Goal: Information Seeking & Learning: Learn about a topic

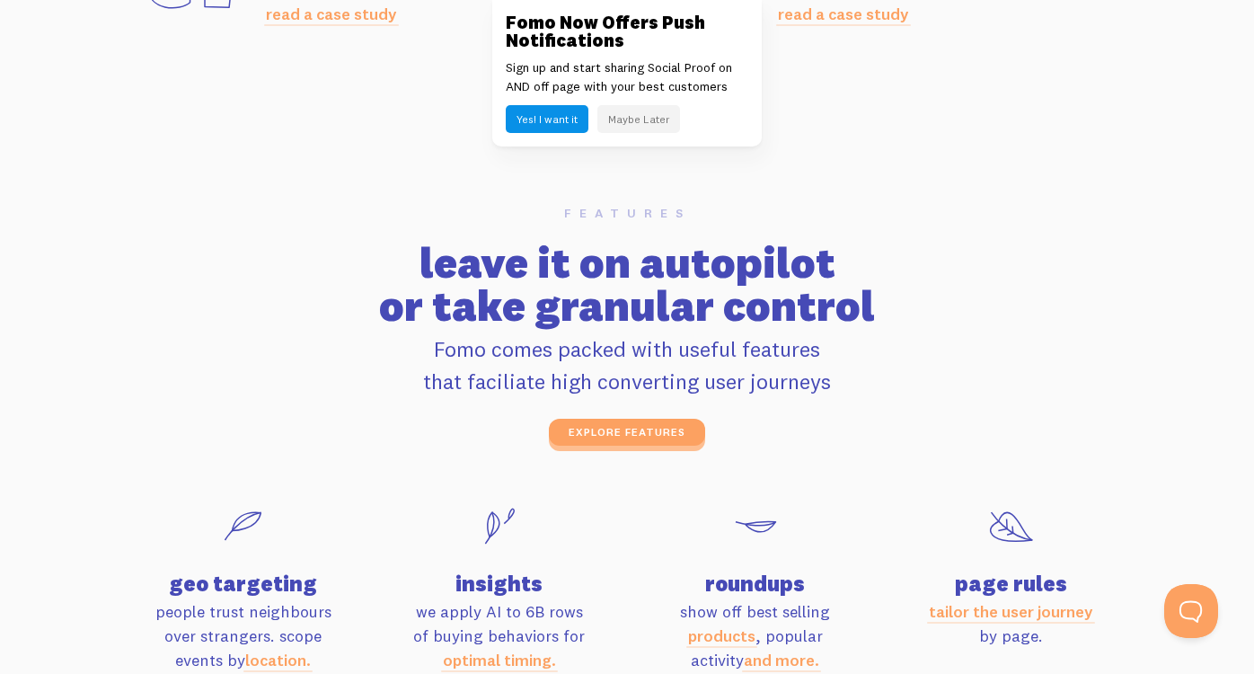
scroll to position [5590, 0]
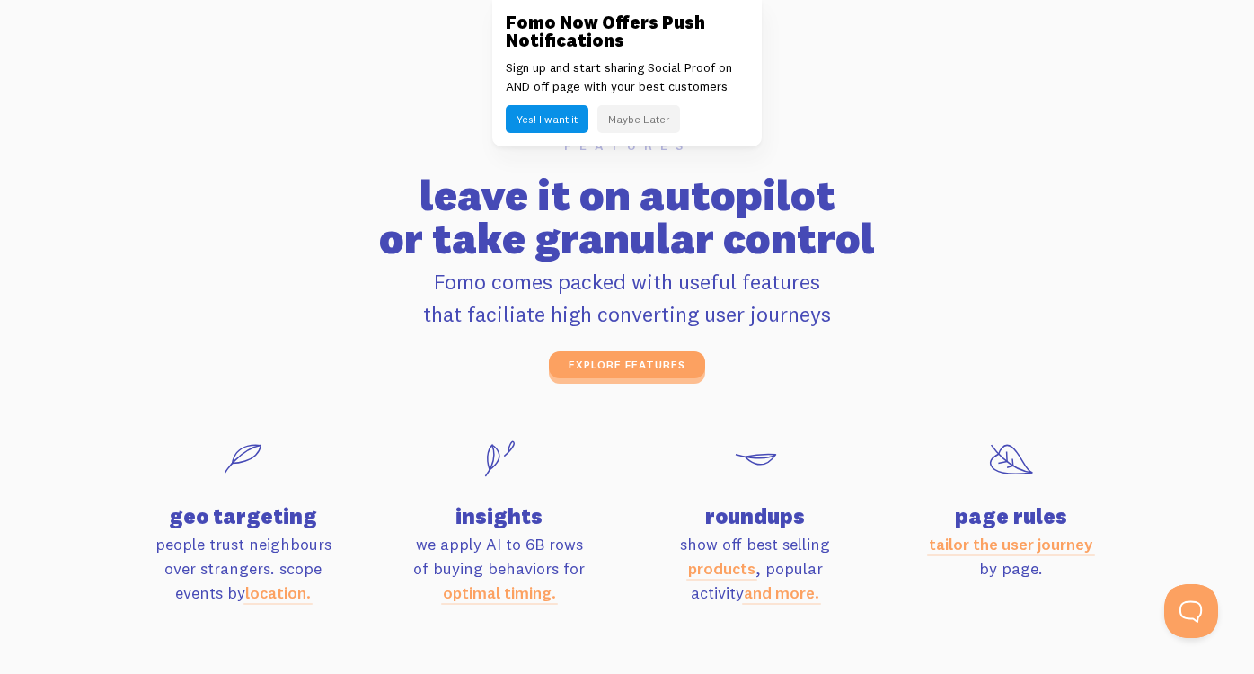
click at [641, 110] on button "Maybe Later" at bounding box center [638, 119] width 83 height 28
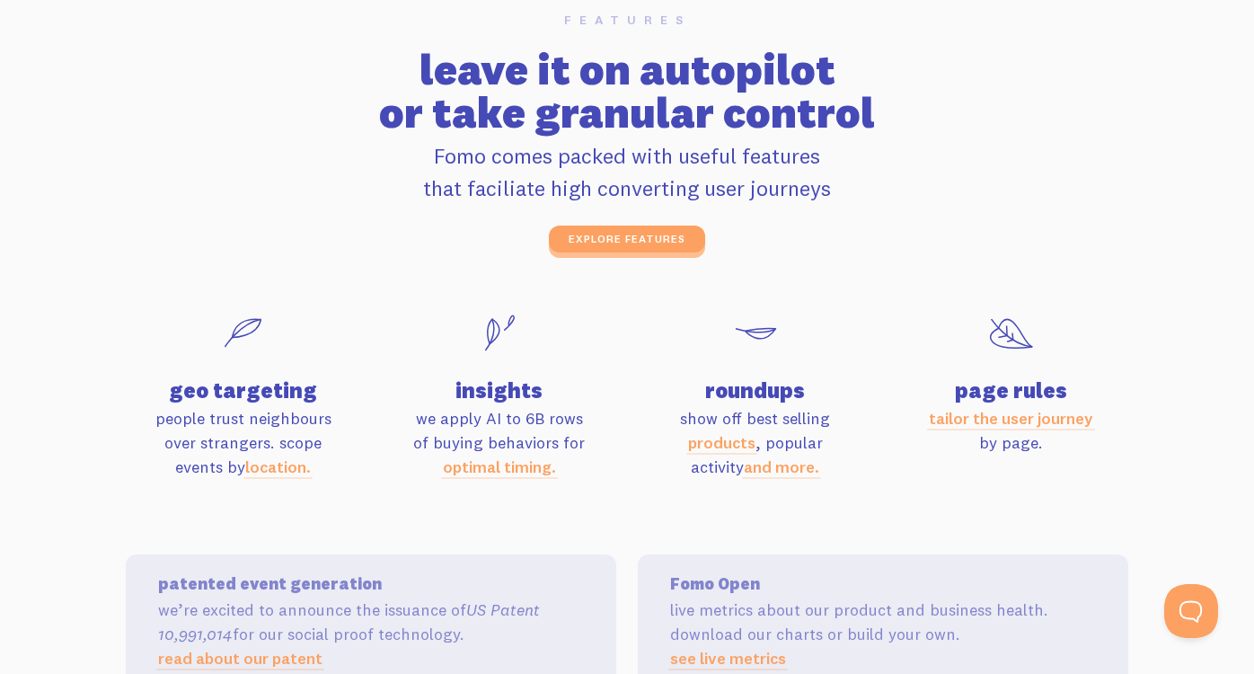
scroll to position [5718, 0]
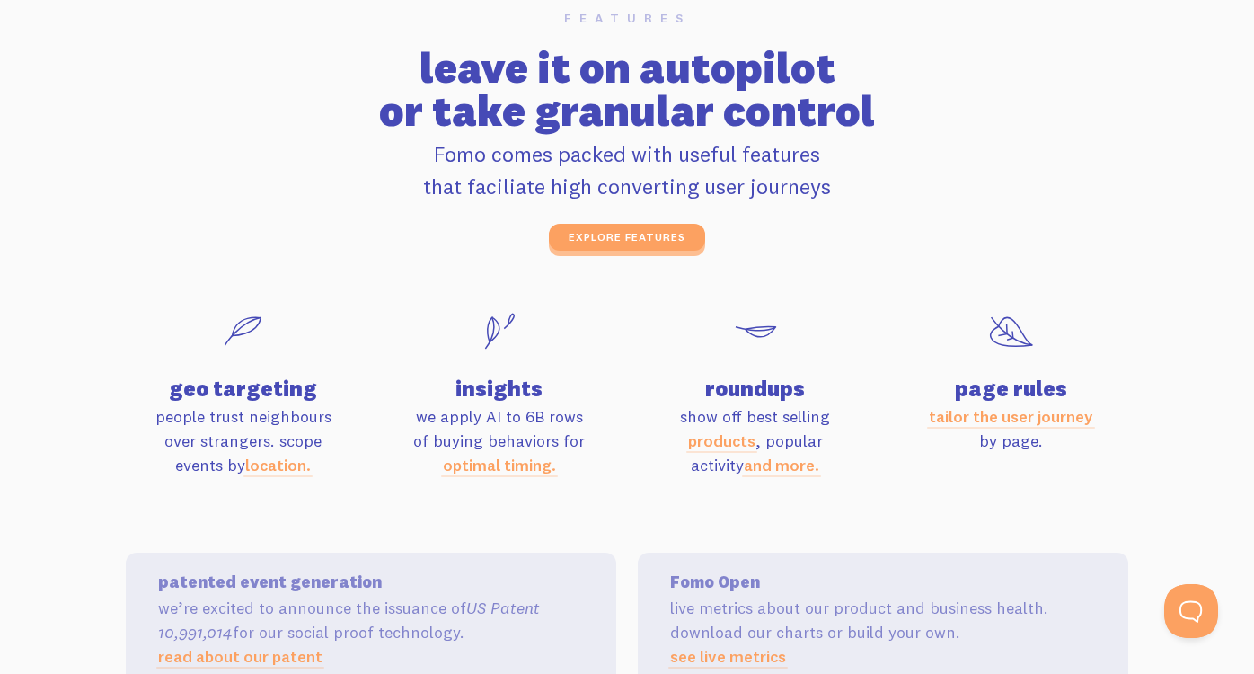
click at [277, 466] on link "location." at bounding box center [278, 464] width 66 height 21
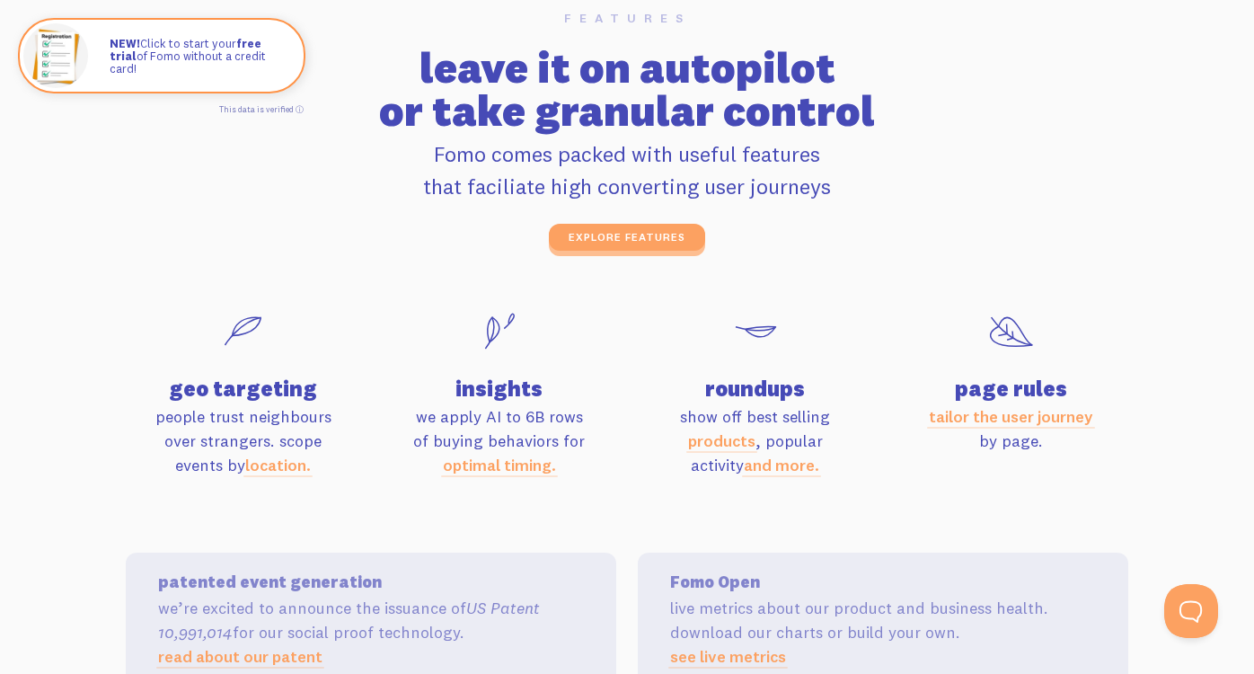
click at [276, 466] on link "location." at bounding box center [278, 464] width 66 height 21
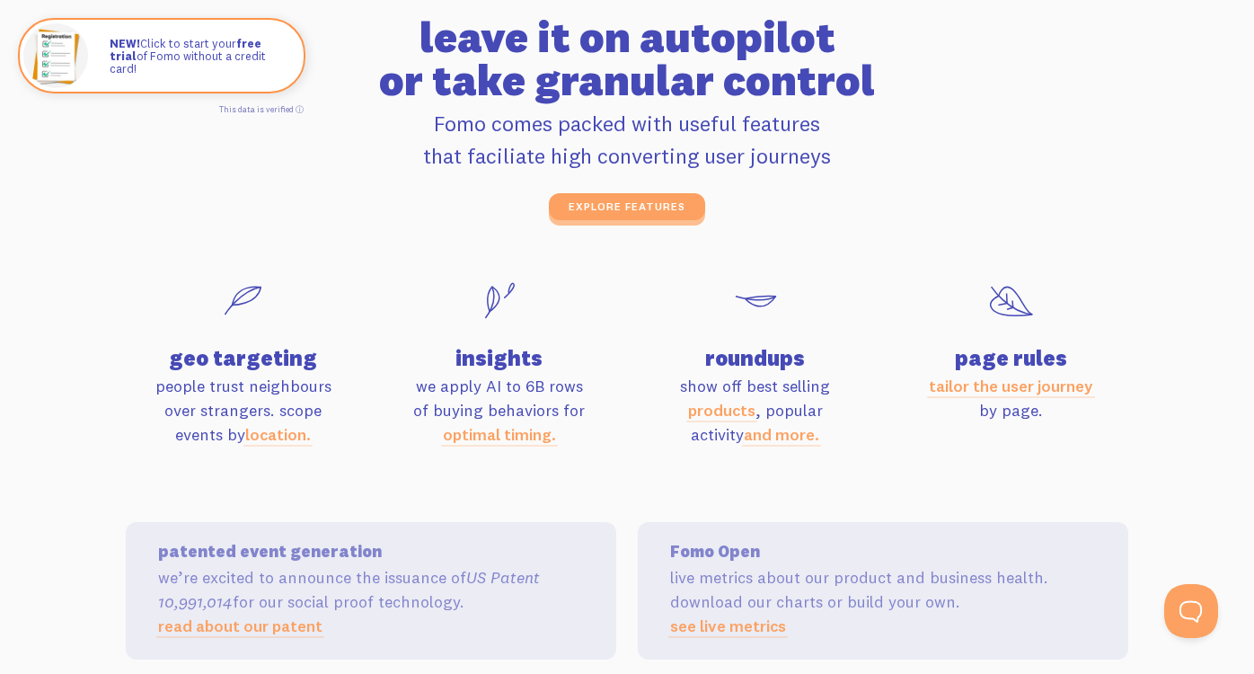
scroll to position [5752, 0]
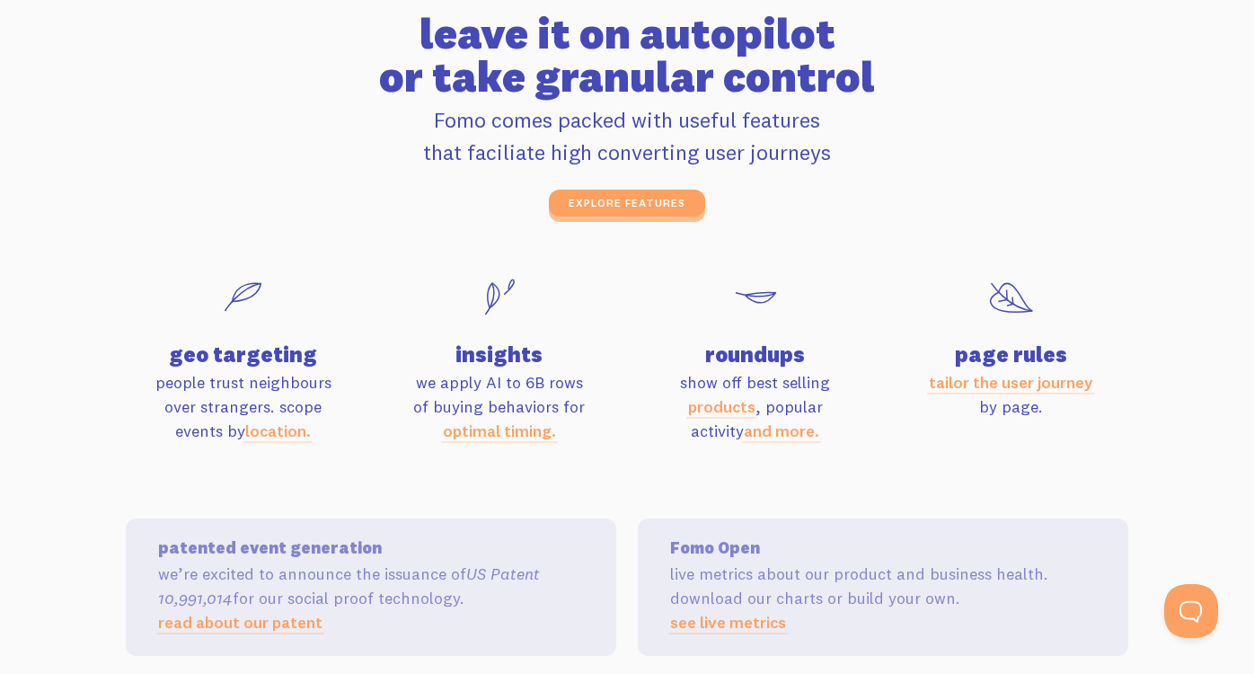
click at [671, 314] on div at bounding box center [755, 299] width 234 height 58
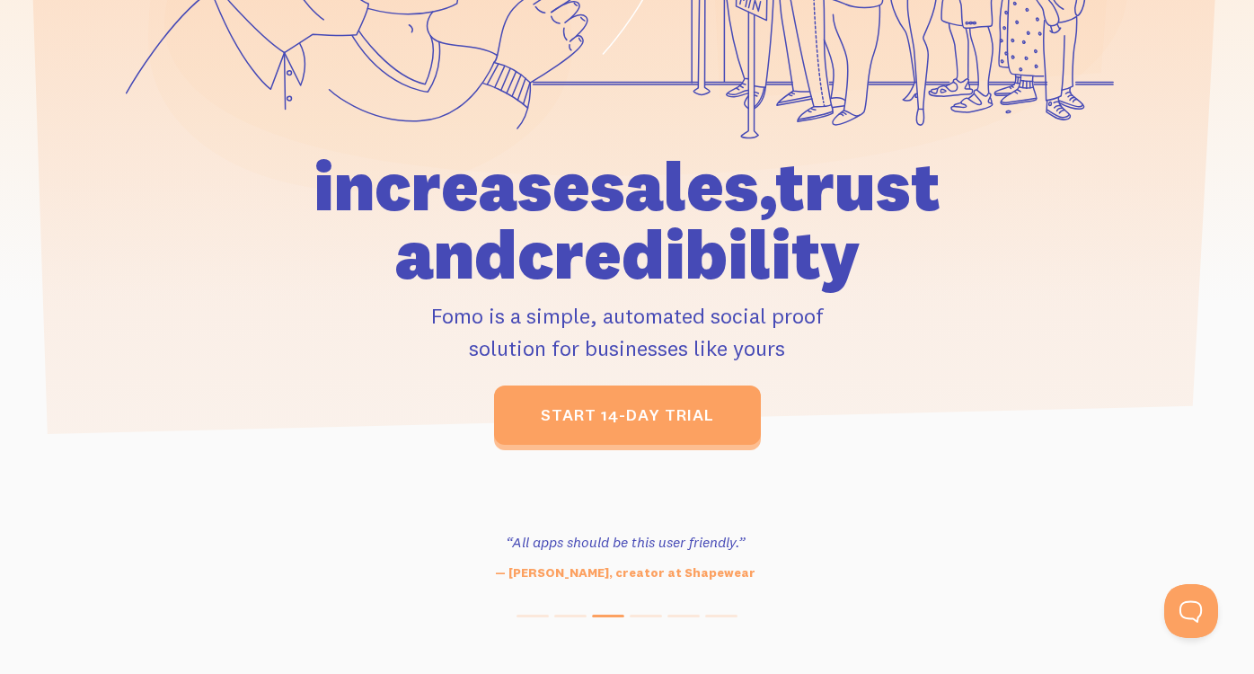
scroll to position [0, 0]
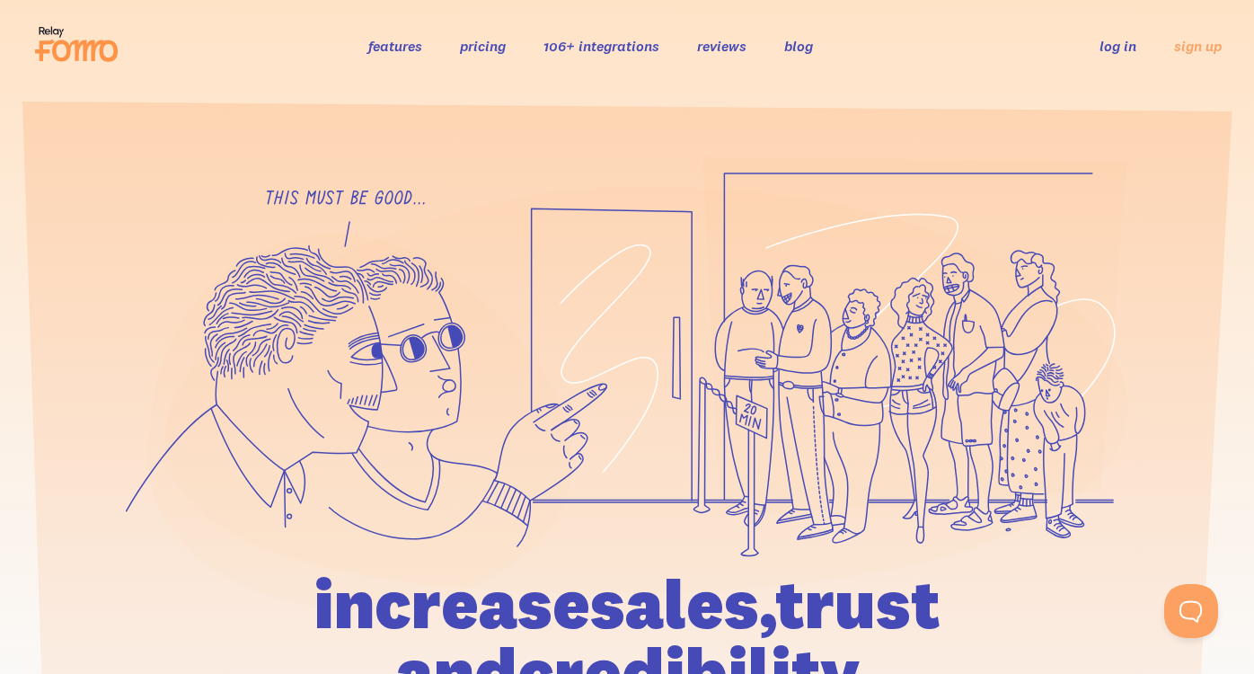
click at [568, 49] on link "106+ integrations" at bounding box center [601, 46] width 116 height 18
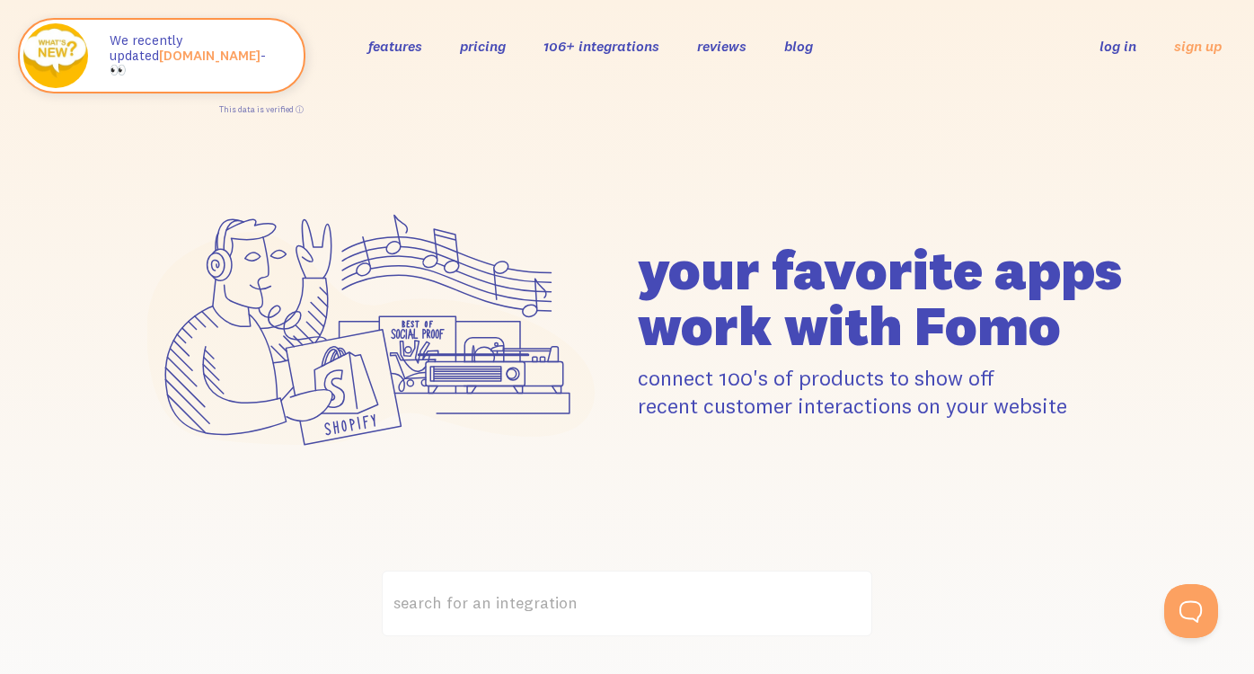
click at [416, 44] on link "features" at bounding box center [395, 46] width 54 height 18
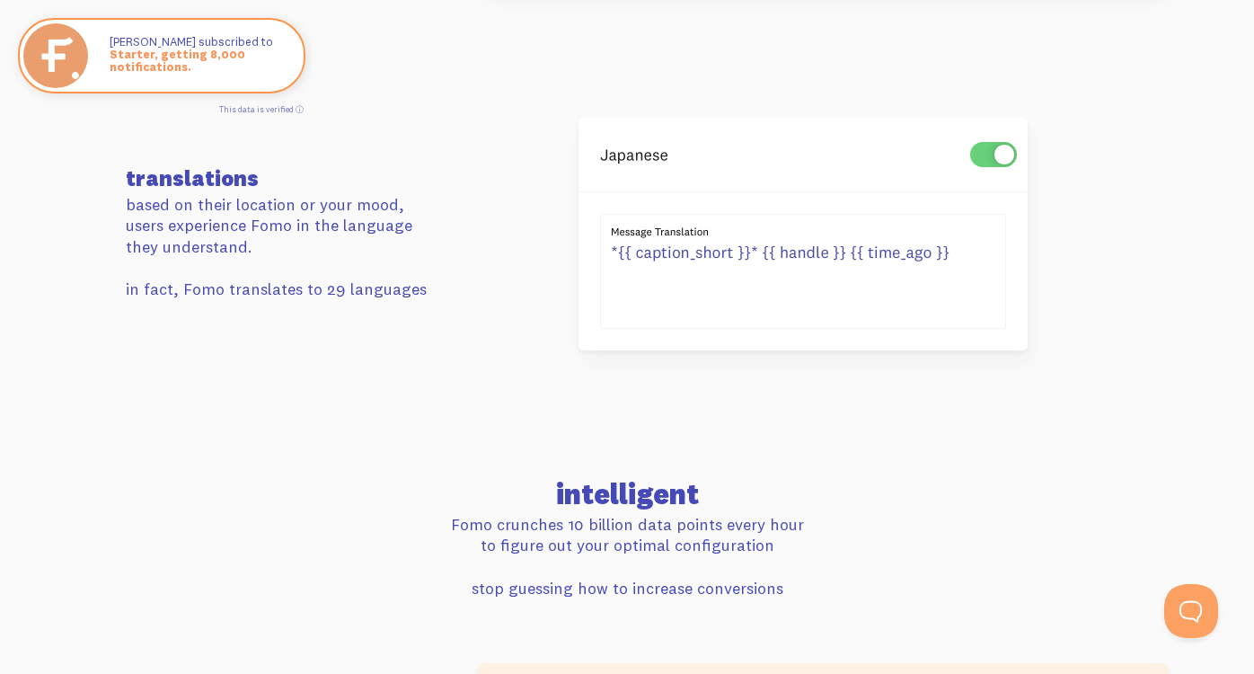
scroll to position [3326, 0]
